Goal: Information Seeking & Learning: Learn about a topic

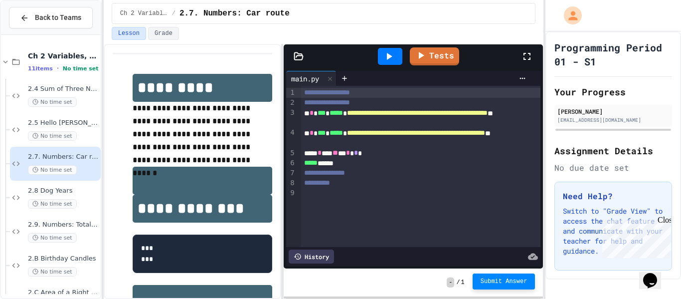
click at [491, 285] on span "Submit Answer" at bounding box center [503, 281] width 47 height 8
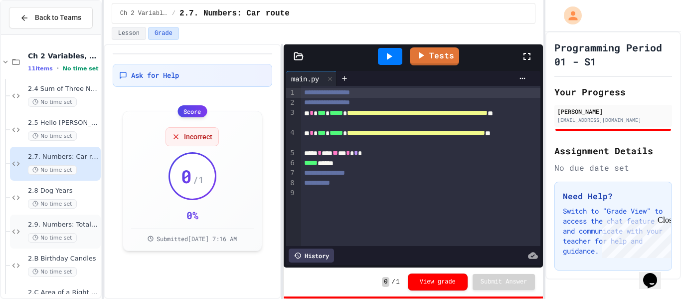
click at [85, 217] on div "2.9. Numbers: Total cost No time set" at bounding box center [55, 231] width 91 height 34
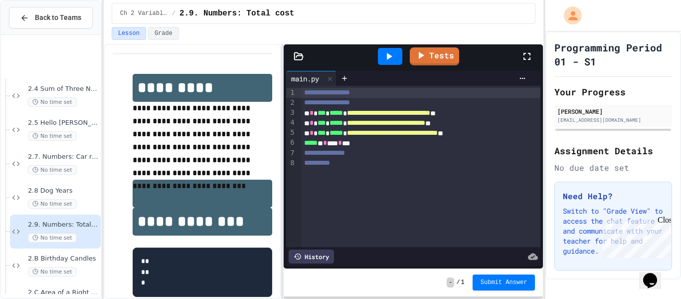
scroll to position [85, 0]
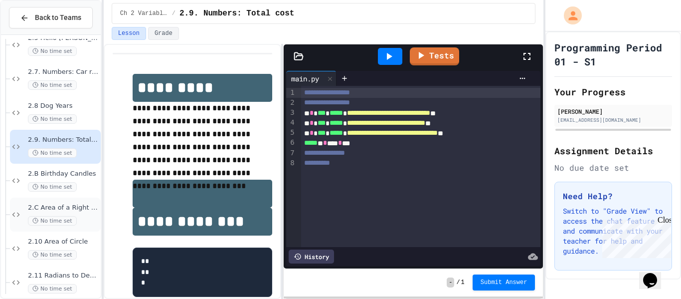
click at [74, 216] on div "No time set" at bounding box center [63, 220] width 71 height 9
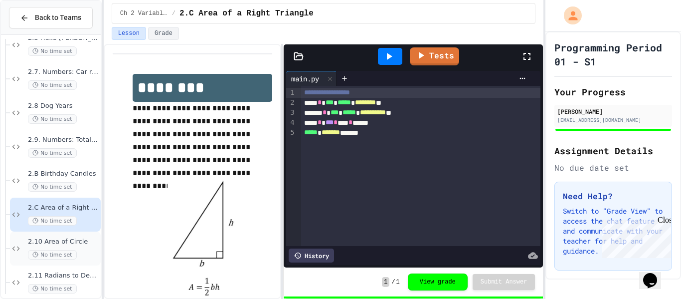
click at [71, 241] on span "2.10 Area of Circle" at bounding box center [63, 241] width 71 height 8
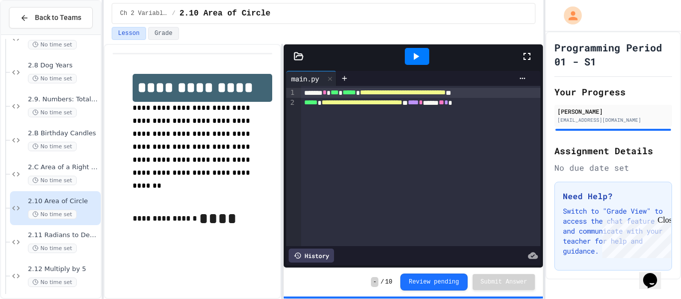
scroll to position [128, 0]
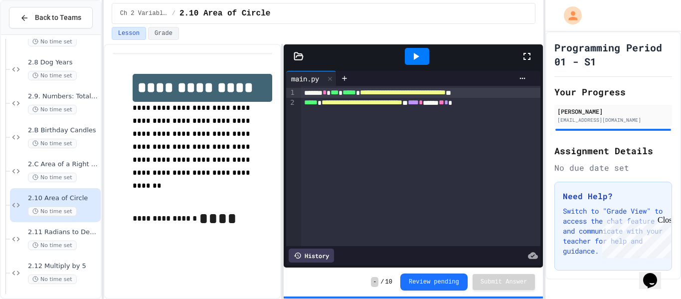
click at [71, 241] on span "No time set" at bounding box center [52, 244] width 49 height 9
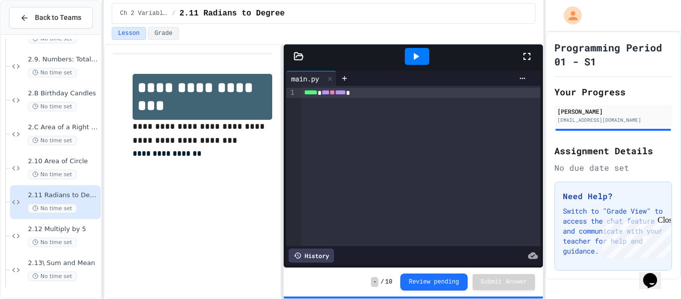
scroll to position [165, 0]
click at [84, 225] on span "2.12 Multiply by 5" at bounding box center [63, 228] width 71 height 8
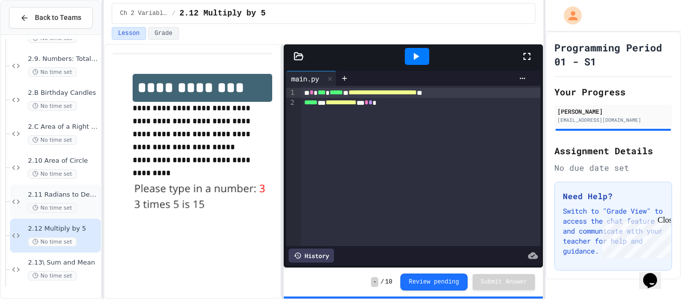
click at [73, 203] on div "No time set" at bounding box center [63, 207] width 71 height 9
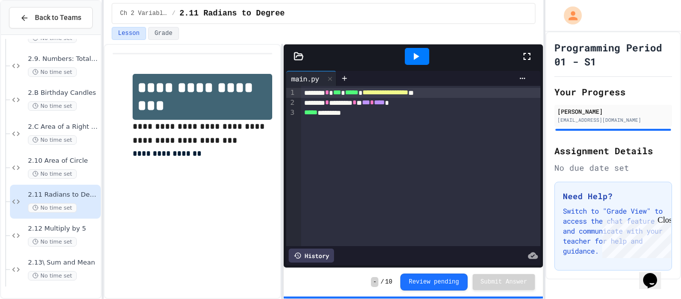
click at [416, 52] on icon at bounding box center [416, 56] width 12 height 12
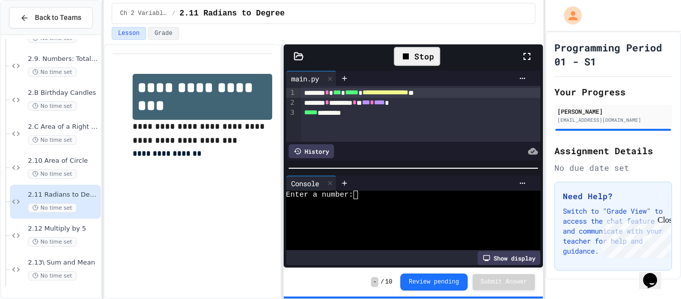
click at [445, 205] on div at bounding box center [409, 203] width 247 height 8
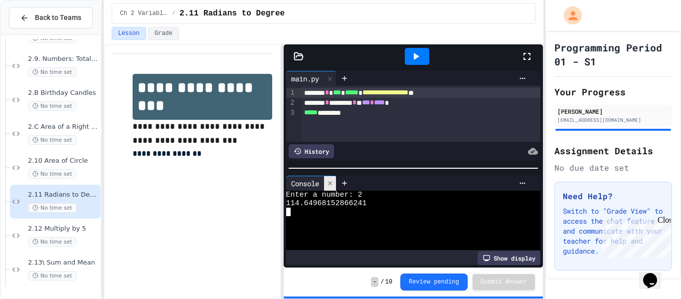
click at [331, 177] on div at bounding box center [330, 183] width 12 height 14
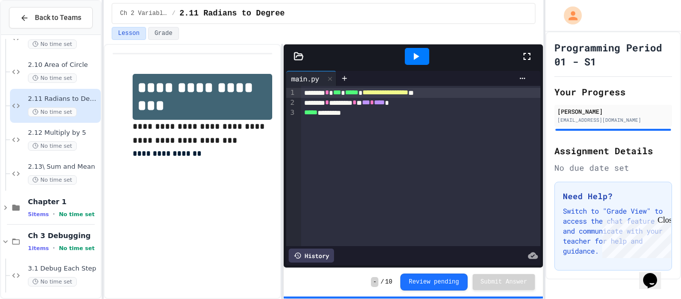
scroll to position [266, 0]
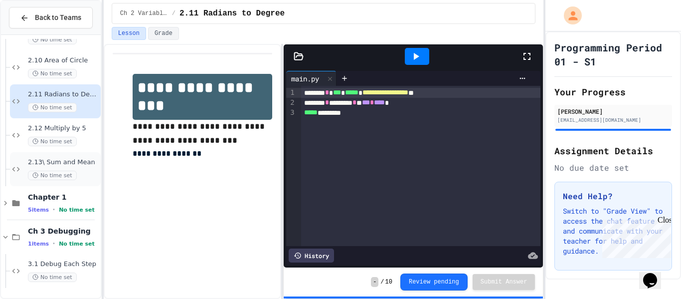
click at [61, 175] on span "No time set" at bounding box center [52, 174] width 49 height 9
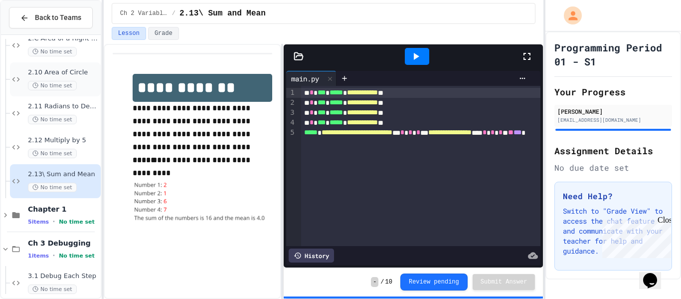
scroll to position [206, 0]
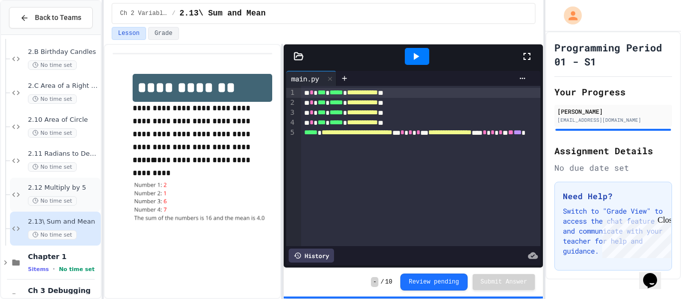
click at [95, 199] on div "No time set" at bounding box center [63, 200] width 71 height 9
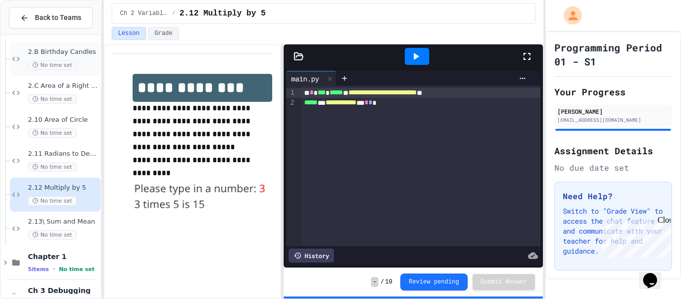
scroll to position [266, 0]
